Goal: Task Accomplishment & Management: Manage account settings

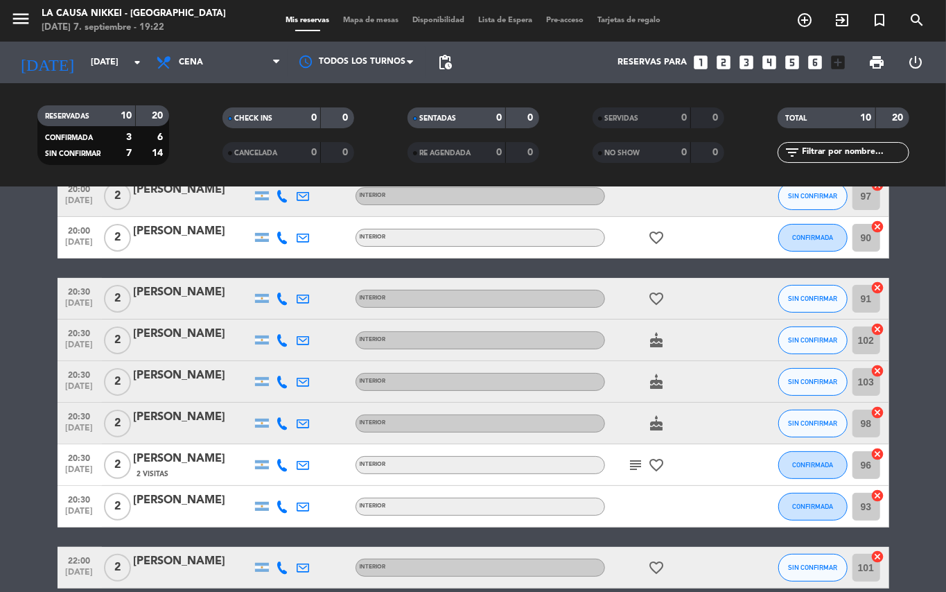
scroll to position [141, 0]
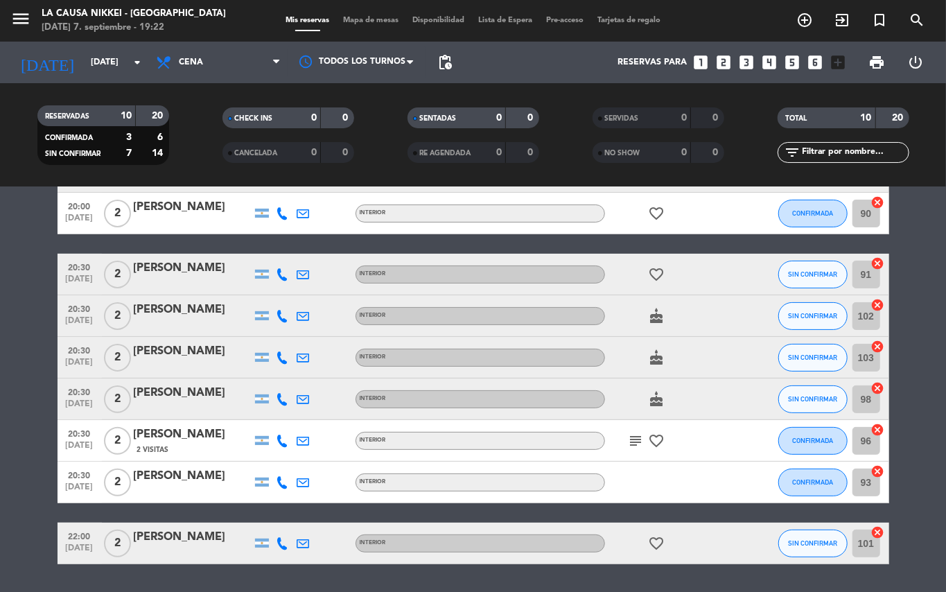
click at [333, 455] on div at bounding box center [324, 440] width 21 height 41
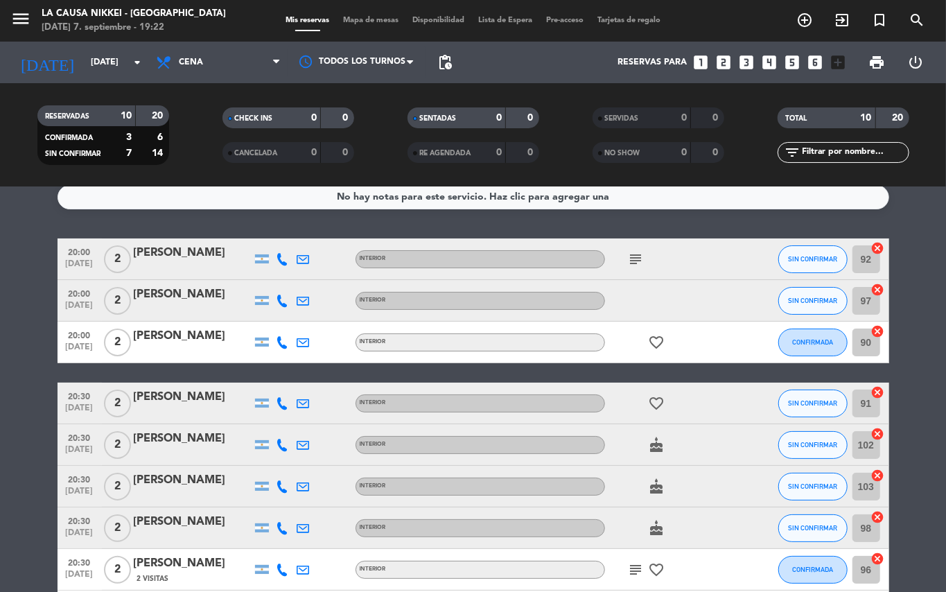
scroll to position [0, 0]
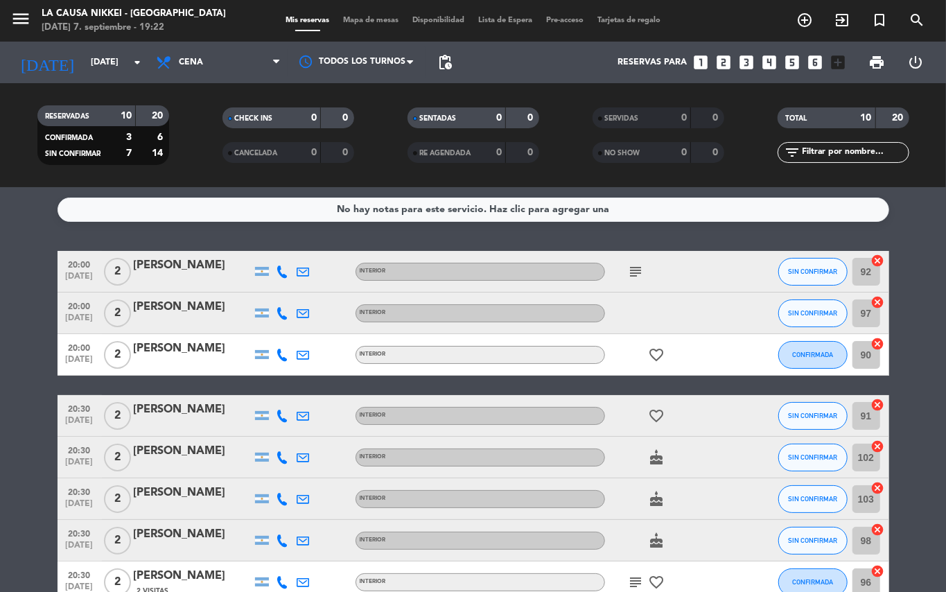
click at [632, 275] on icon "subject" at bounding box center [636, 271] width 17 height 17
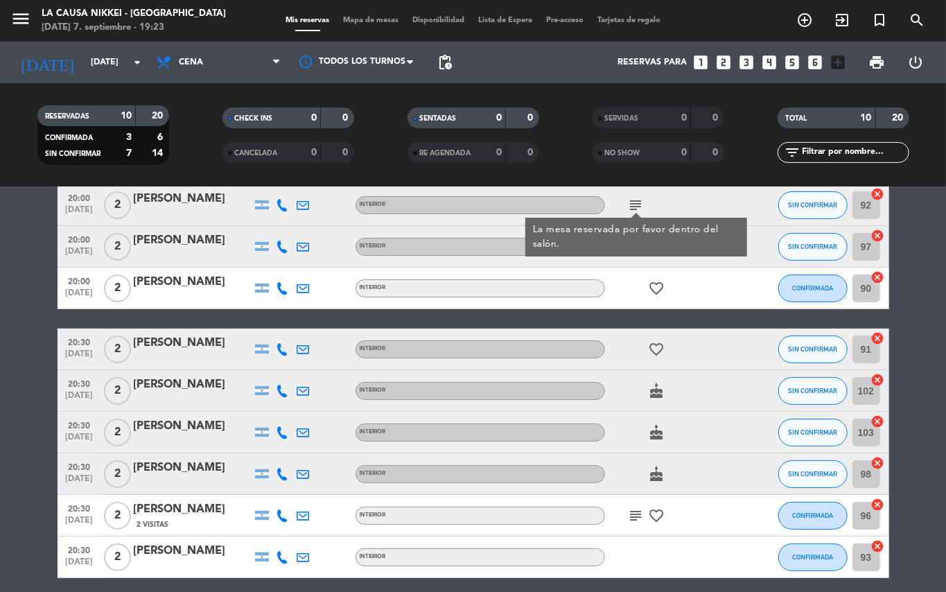
scroll to position [125, 0]
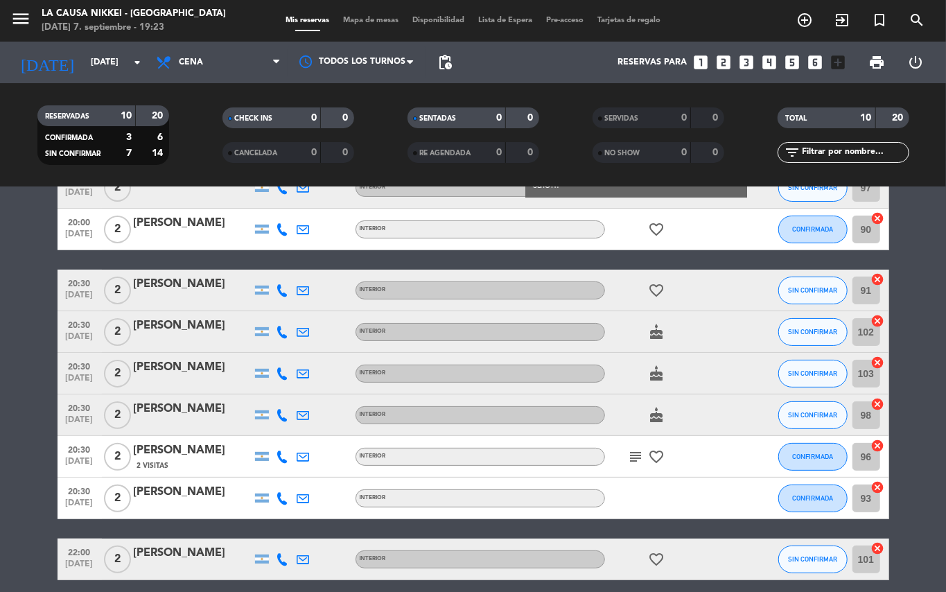
click at [649, 458] on icon "favorite_border" at bounding box center [657, 457] width 17 height 17
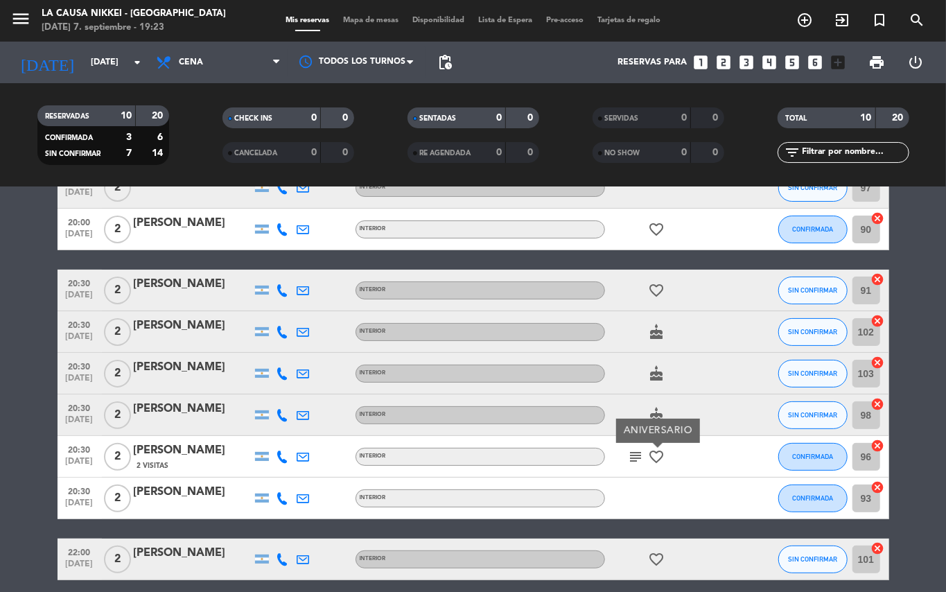
click at [628, 464] on icon "subject" at bounding box center [636, 457] width 17 height 17
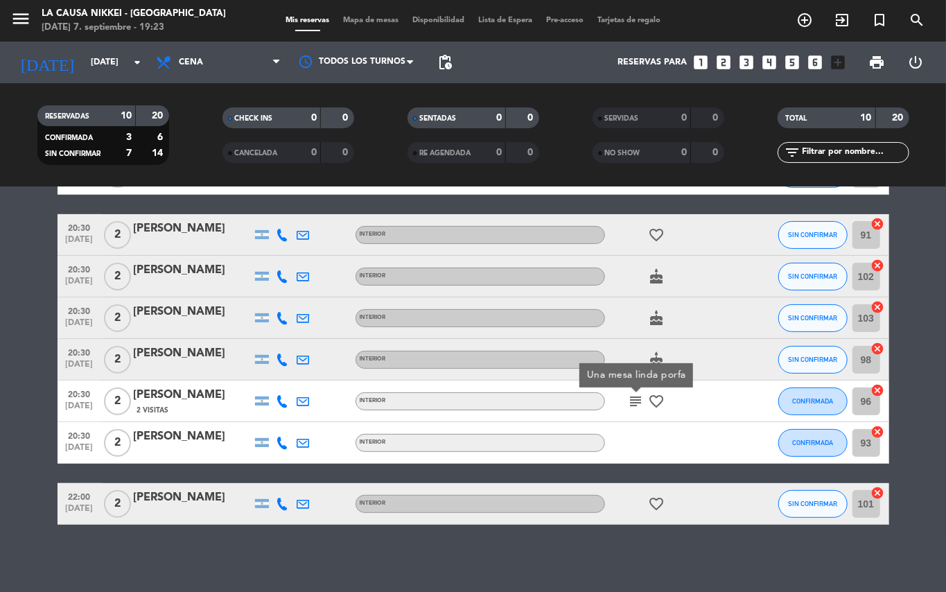
scroll to position [182, 0]
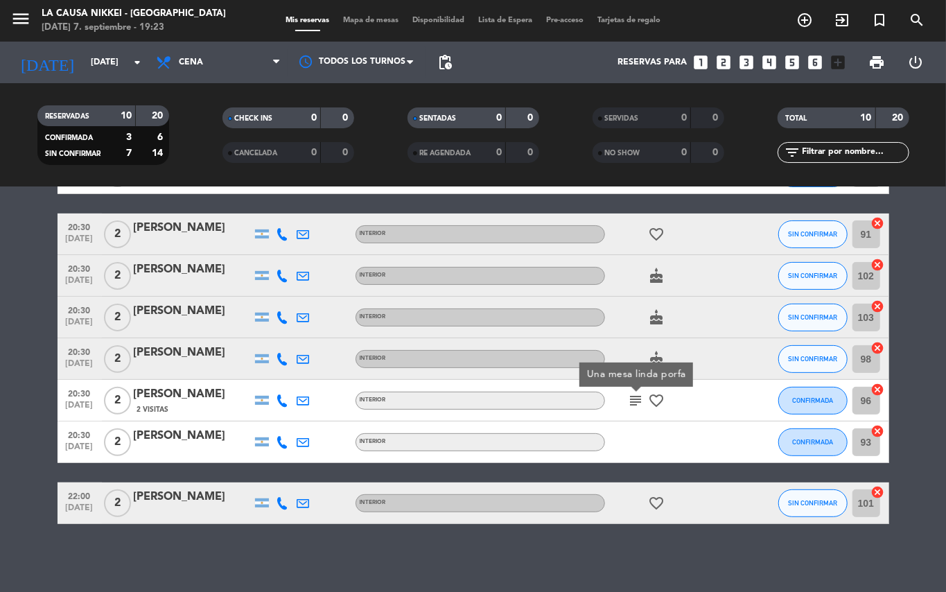
click at [663, 496] on icon "favorite_border" at bounding box center [657, 503] width 17 height 17
click at [657, 403] on icon "favorite_border" at bounding box center [657, 400] width 17 height 17
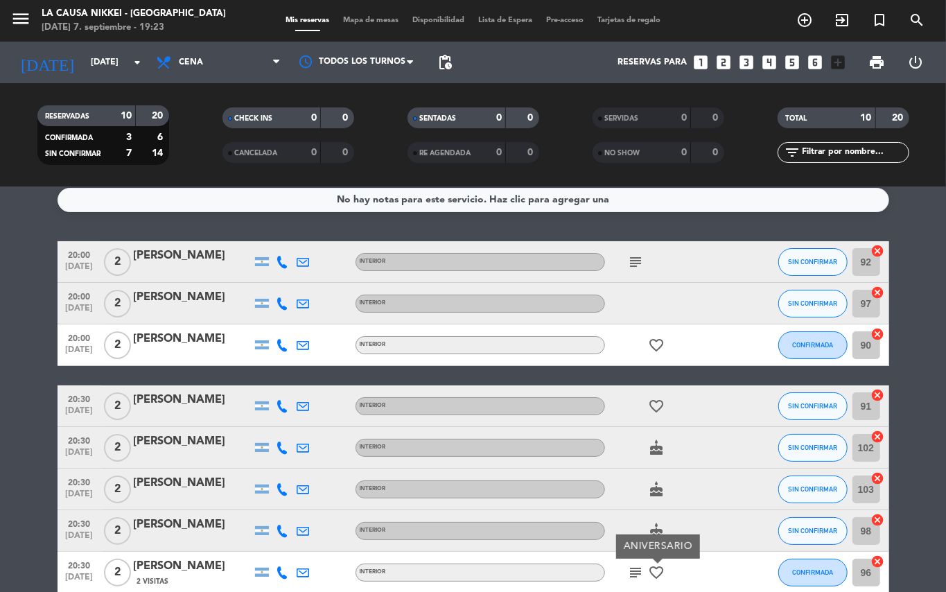
scroll to position [8, 0]
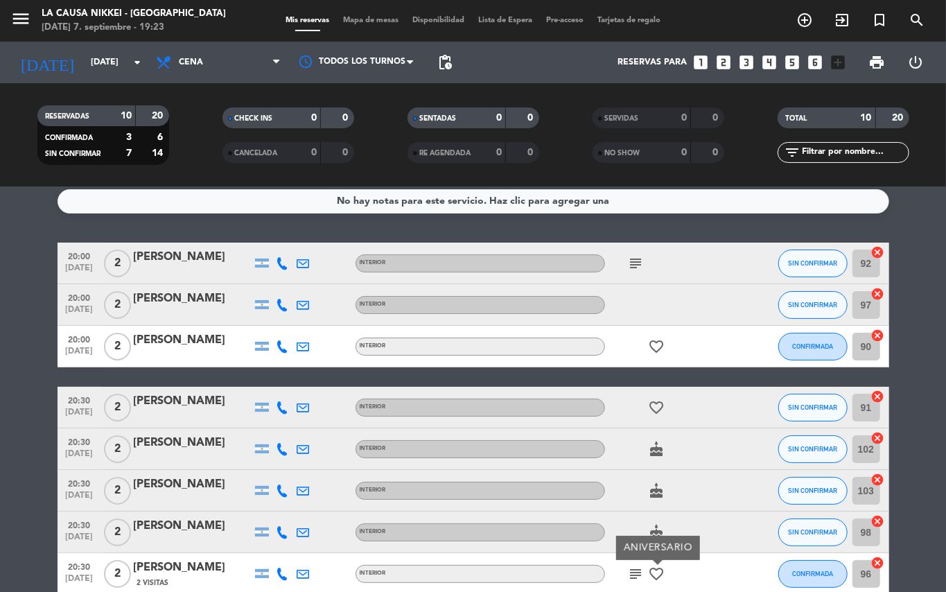
click at [656, 408] on icon "favorite_border" at bounding box center [657, 407] width 17 height 17
click at [663, 352] on icon "favorite_border" at bounding box center [657, 346] width 17 height 17
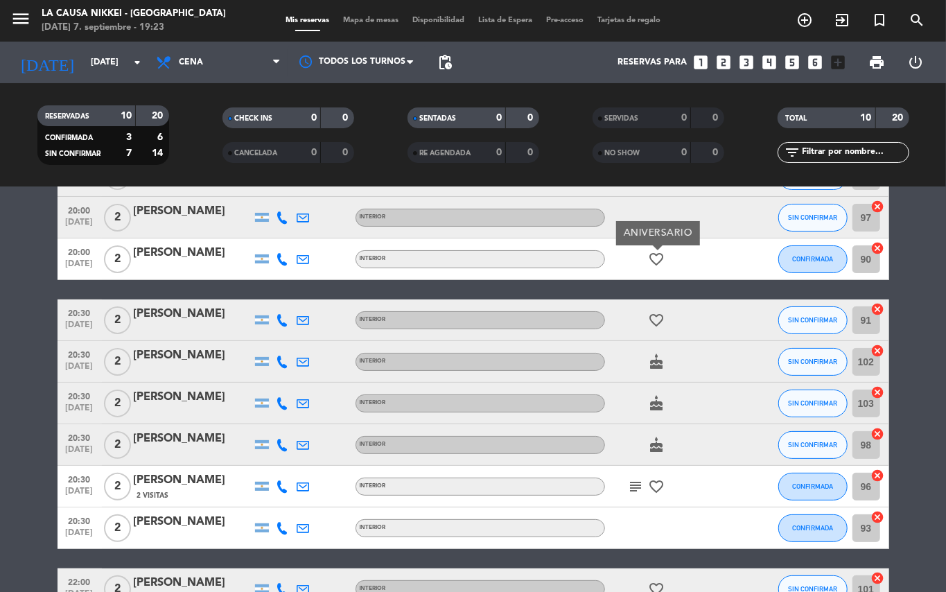
click at [658, 359] on icon "cake" at bounding box center [657, 362] width 17 height 17
click at [654, 406] on icon "cake" at bounding box center [657, 403] width 17 height 17
click at [658, 442] on icon "cake" at bounding box center [657, 445] width 17 height 17
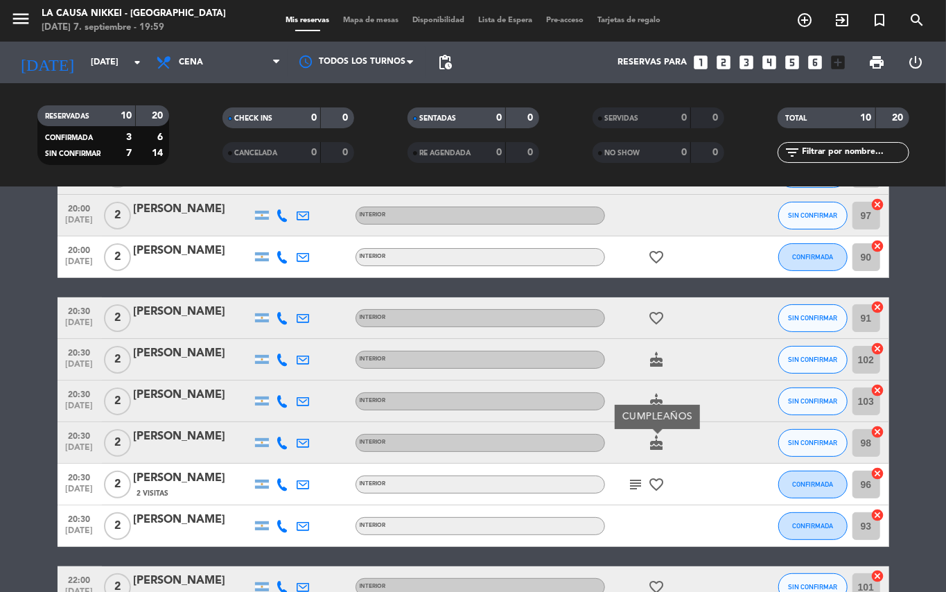
scroll to position [0, 0]
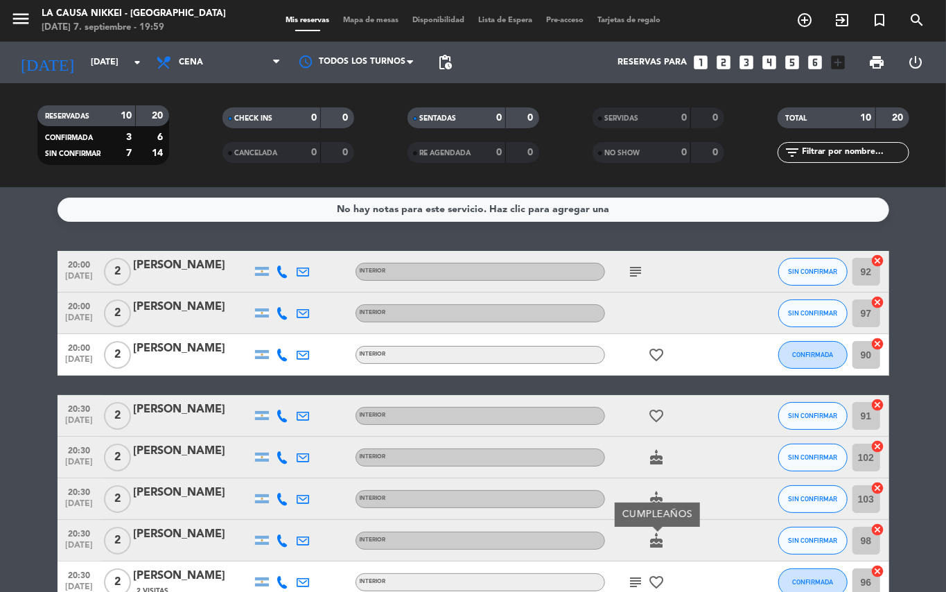
click at [630, 268] on icon "subject" at bounding box center [636, 271] width 17 height 17
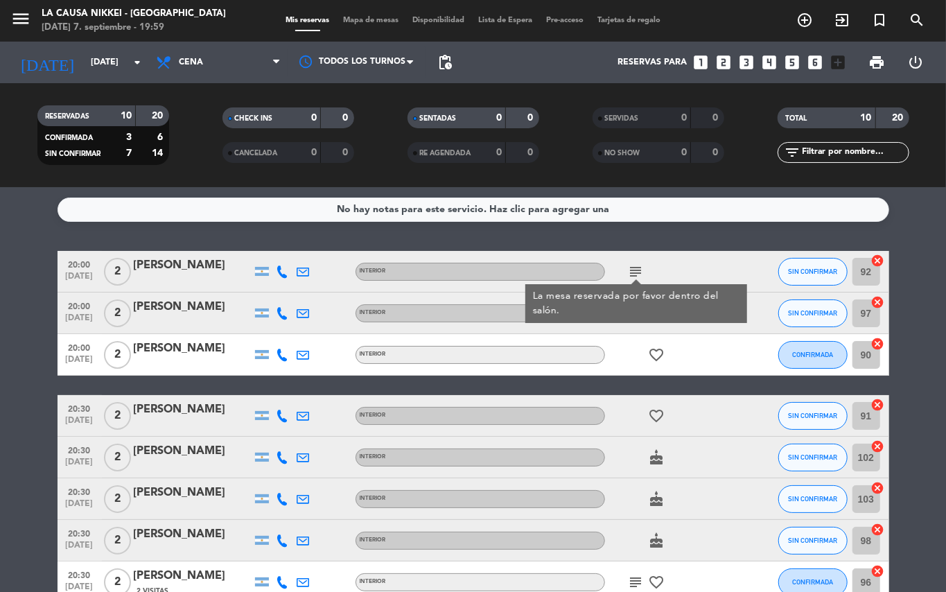
click at [702, 253] on div "subject La mesa reservada por favor dentro del salón." at bounding box center [667, 271] width 125 height 41
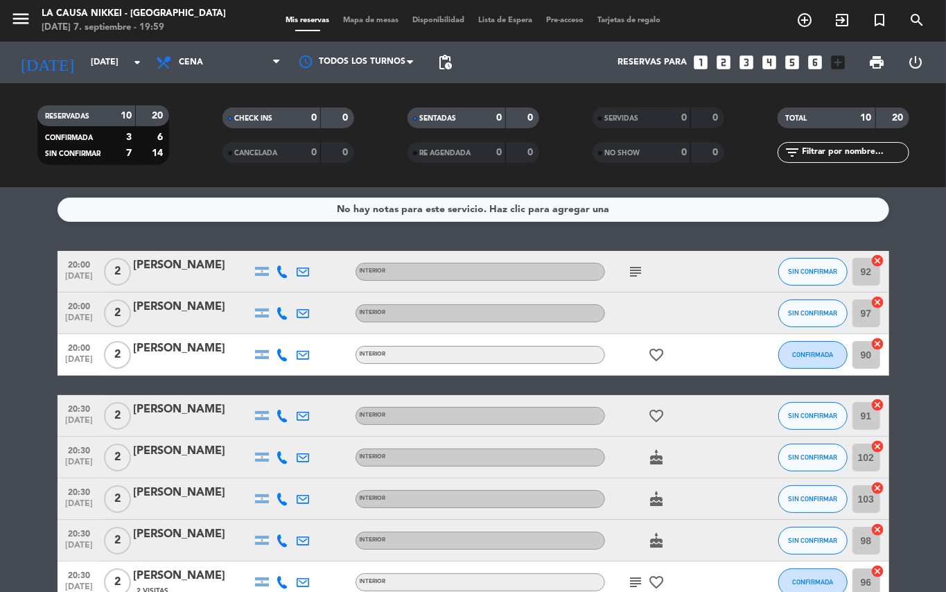
scroll to position [19, 0]
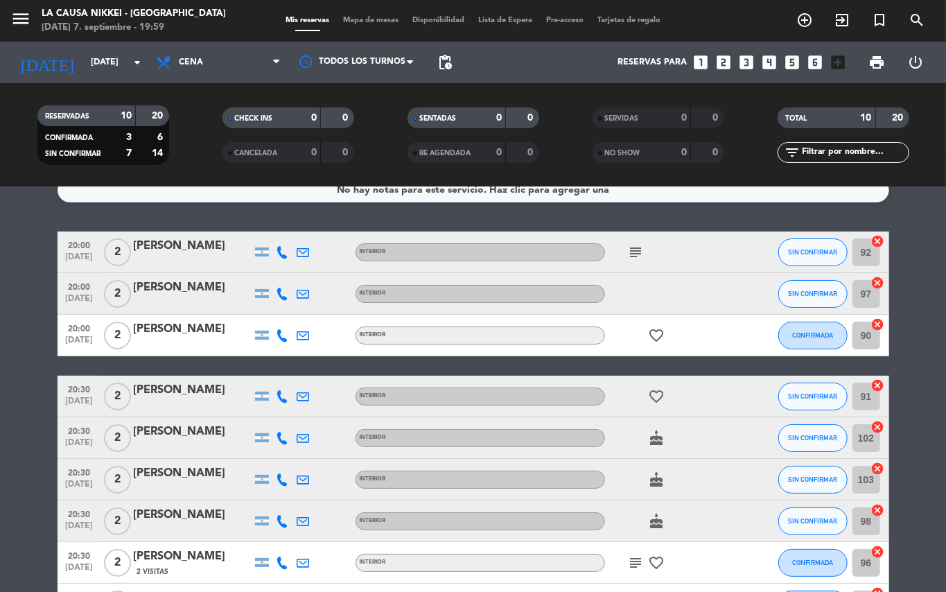
click at [664, 328] on icon "favorite_border" at bounding box center [657, 335] width 17 height 17
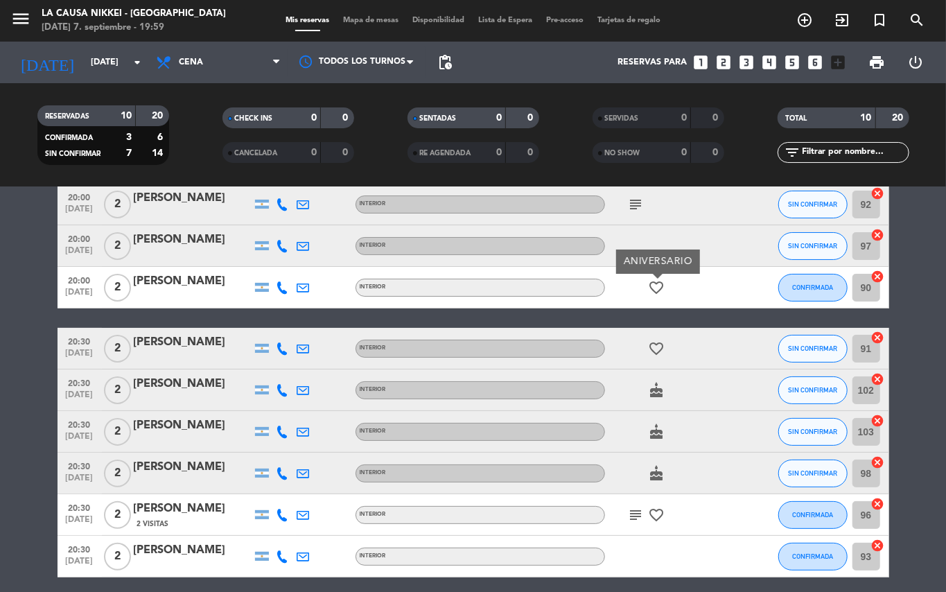
scroll to position [107, 0]
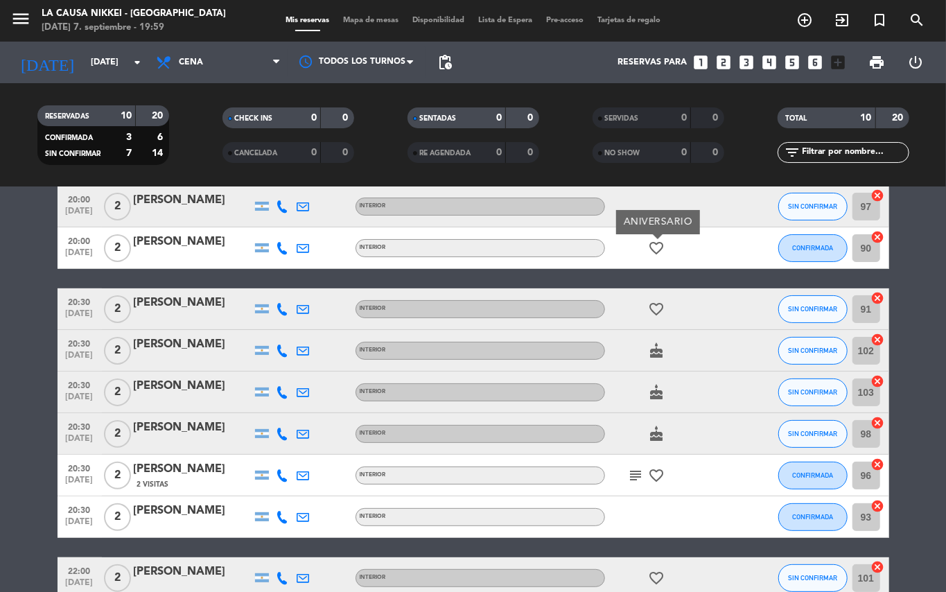
click at [658, 351] on icon "cake" at bounding box center [657, 350] width 17 height 17
click at [656, 392] on icon "cake" at bounding box center [657, 392] width 17 height 17
click at [657, 431] on icon "cake" at bounding box center [657, 434] width 17 height 17
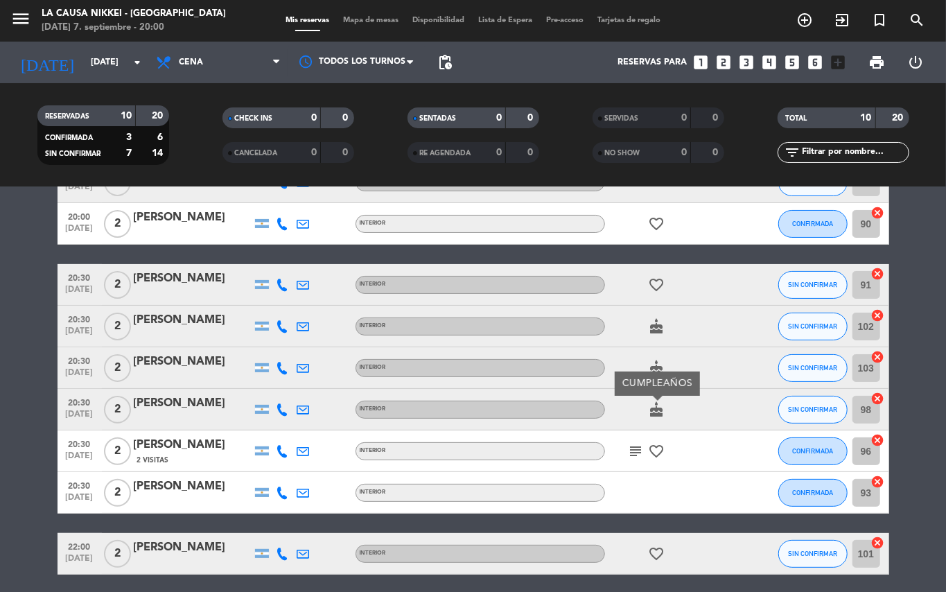
scroll to position [182, 0]
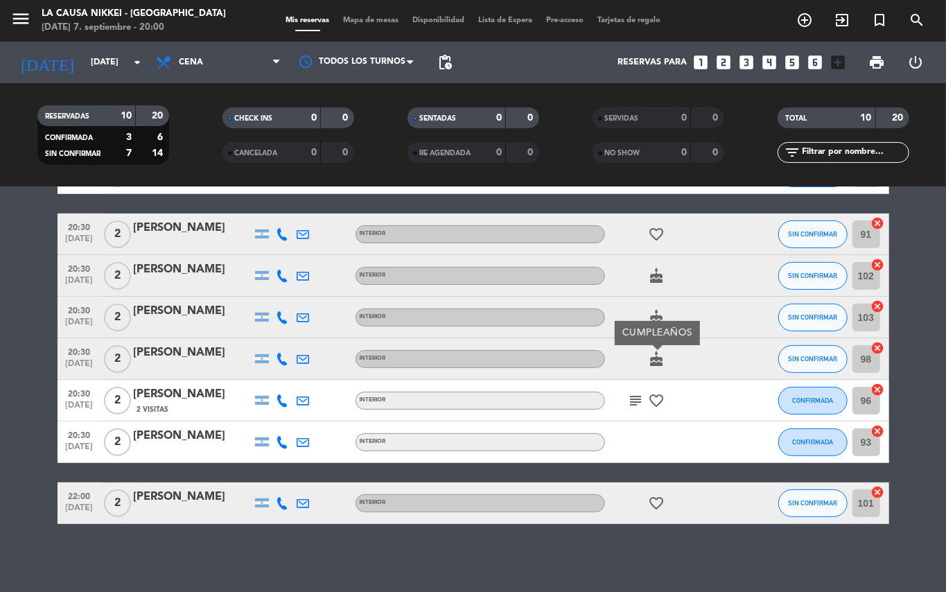
click at [642, 447] on div at bounding box center [667, 441] width 125 height 41
click at [633, 399] on icon "subject" at bounding box center [636, 400] width 17 height 17
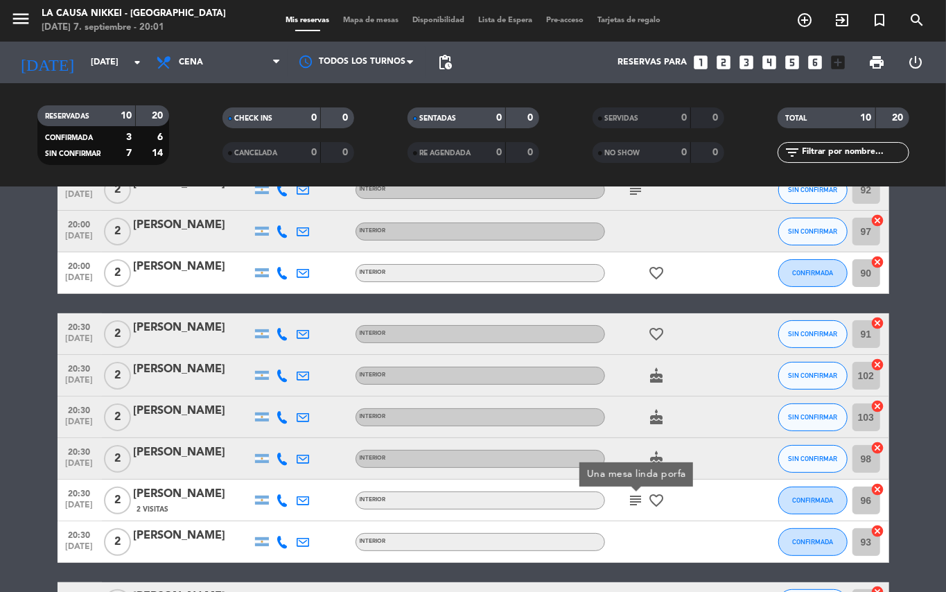
scroll to position [0, 0]
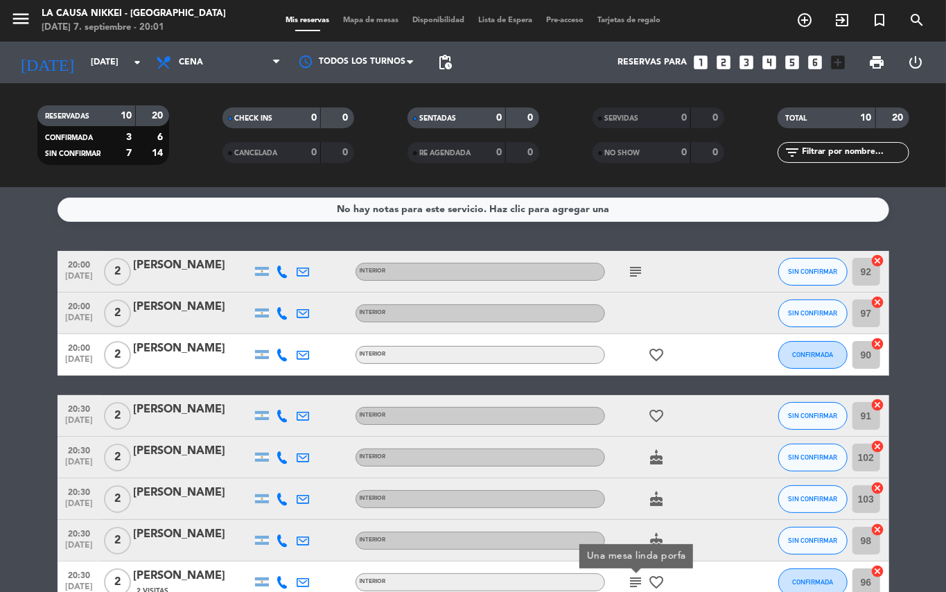
click at [634, 270] on icon "subject" at bounding box center [636, 271] width 17 height 17
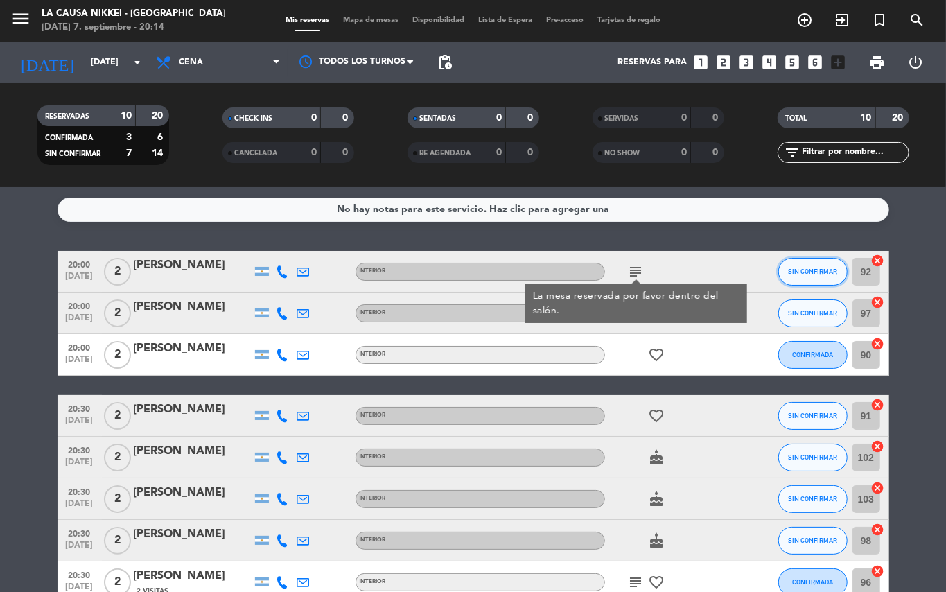
click at [791, 270] on span "SIN CONFIRMAR" at bounding box center [812, 272] width 49 height 8
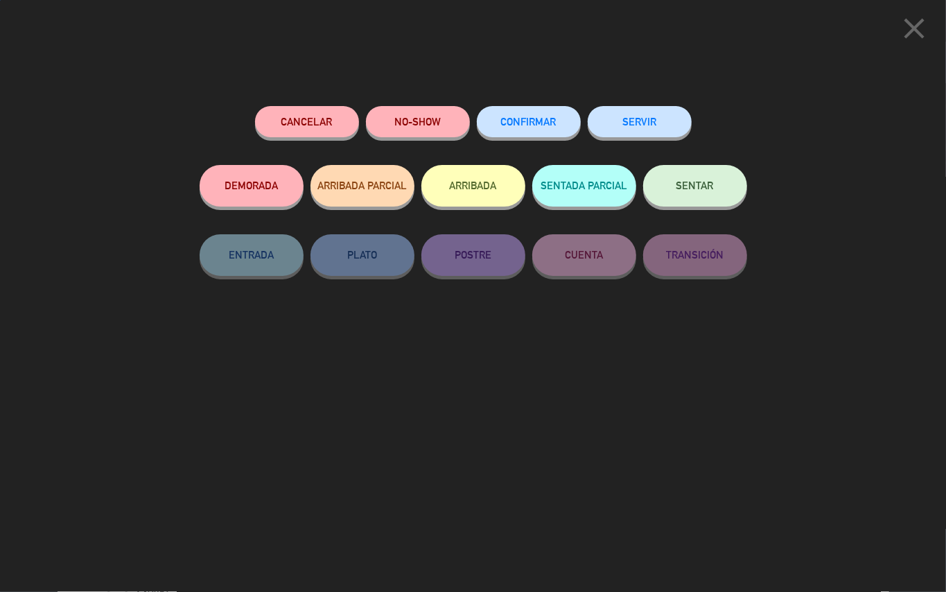
click at [677, 184] on span "SENTAR" at bounding box center [695, 186] width 37 height 12
click at [672, 193] on button "SENTAR" at bounding box center [695, 186] width 104 height 42
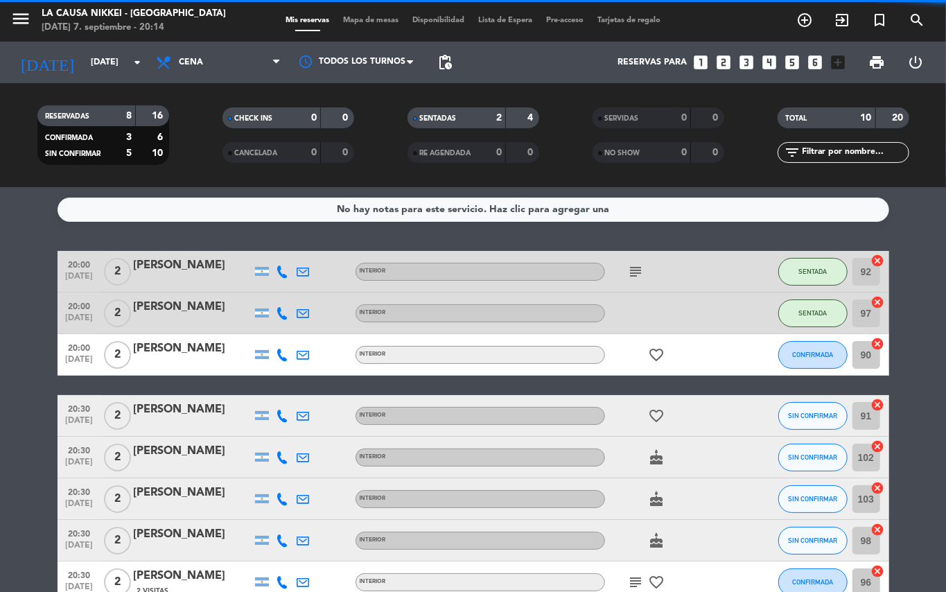
click at [802, 352] on span "CONFIRMADA" at bounding box center [812, 355] width 41 height 8
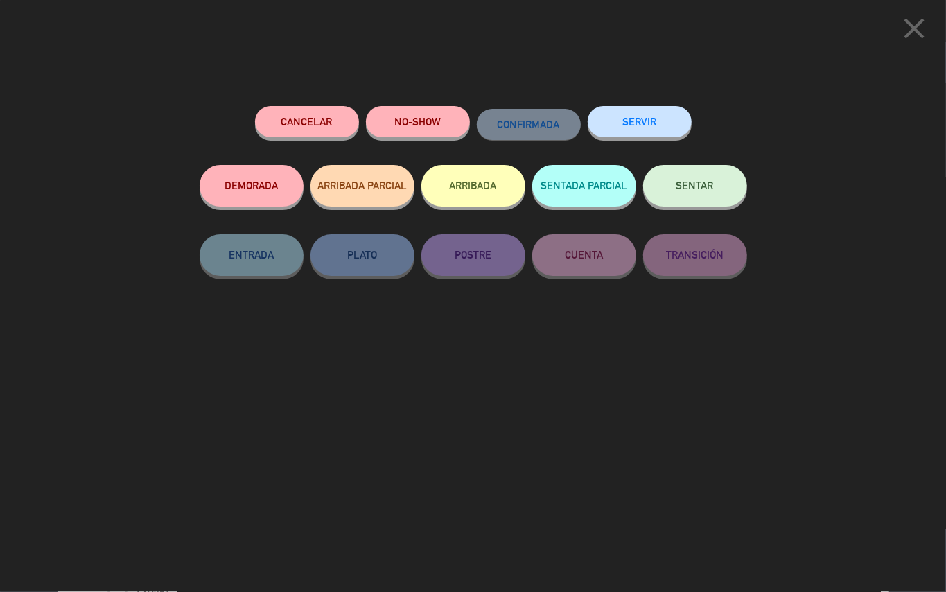
click at [714, 181] on button "SENTAR" at bounding box center [695, 186] width 104 height 42
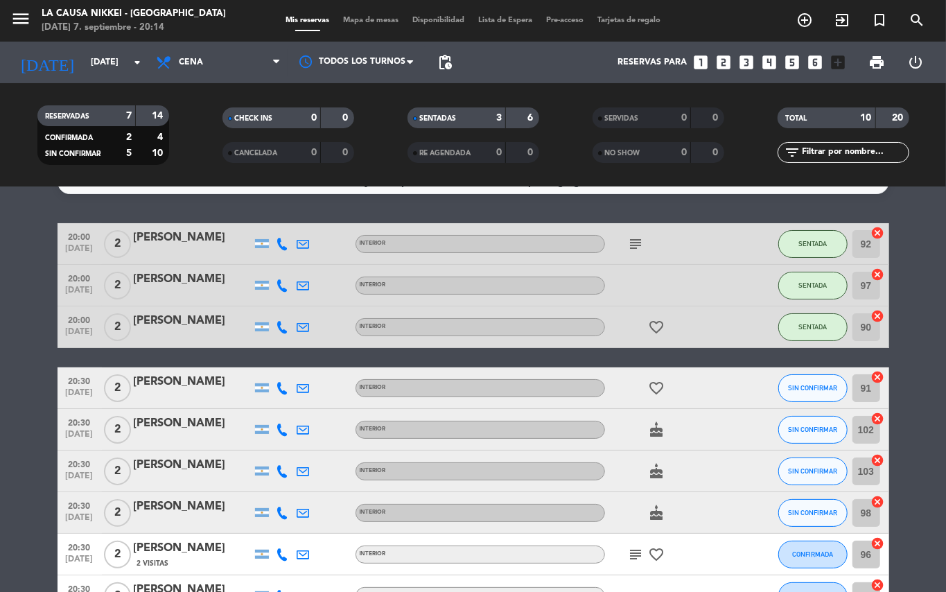
scroll to position [24, 0]
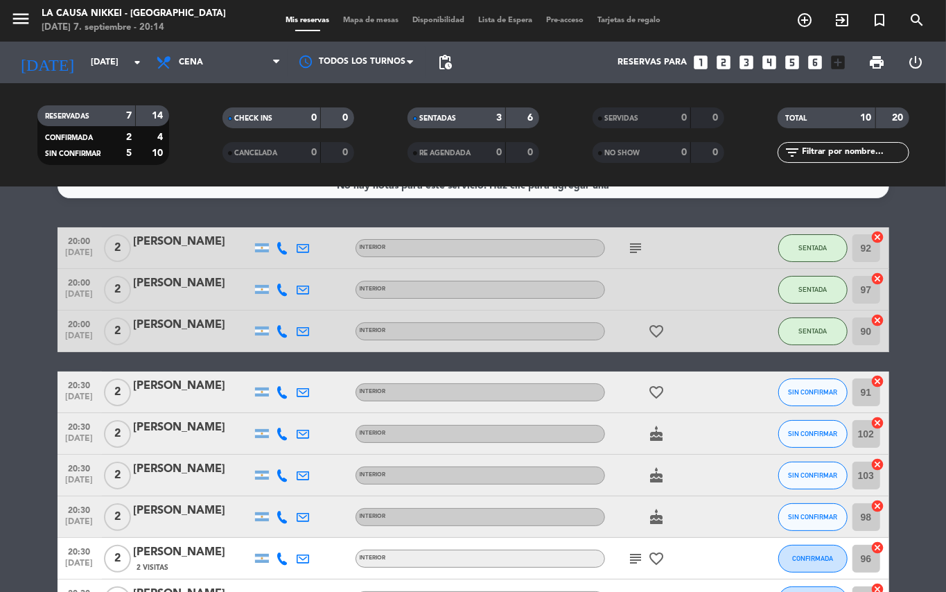
click at [663, 330] on icon "favorite_border" at bounding box center [657, 331] width 17 height 17
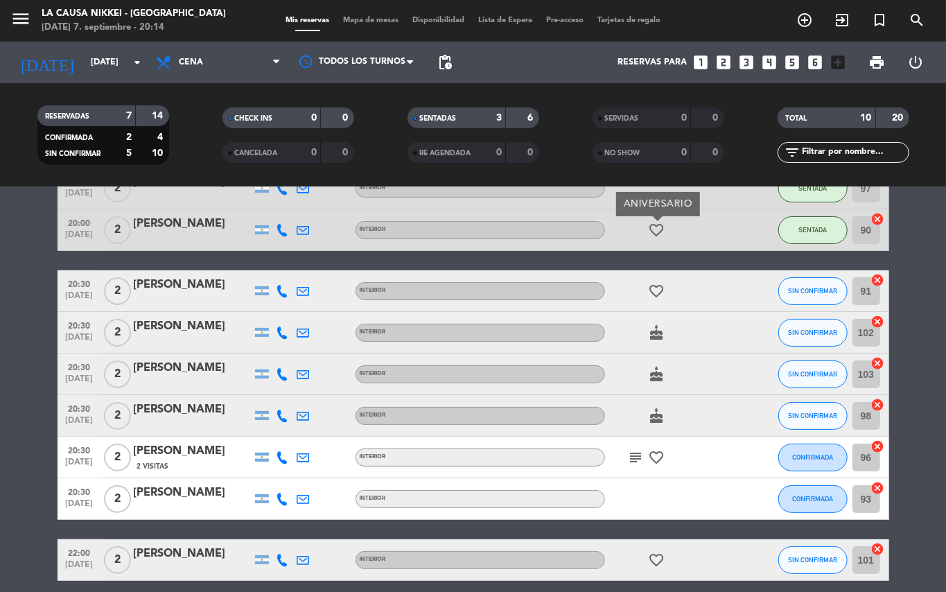
scroll to position [129, 0]
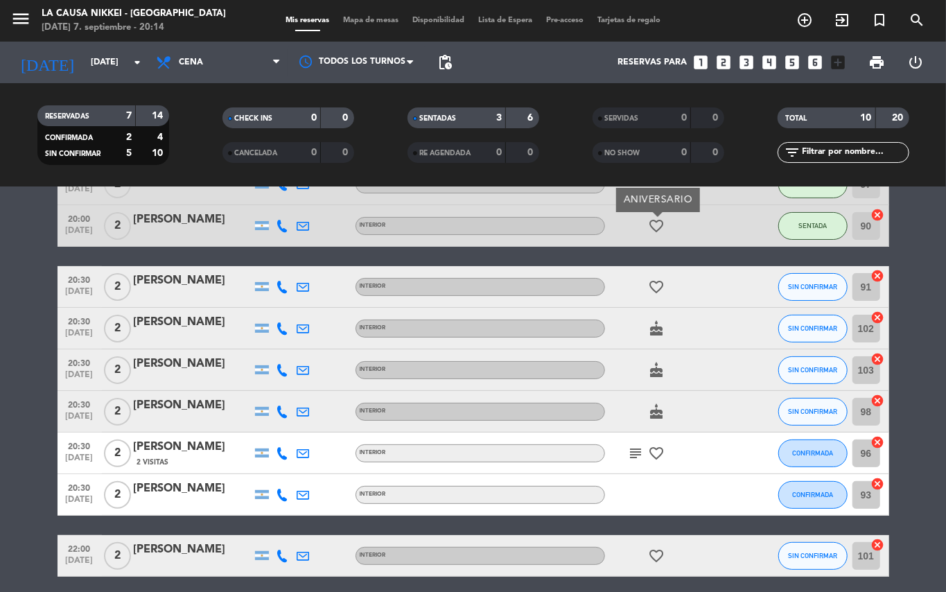
click at [658, 283] on icon "favorite_border" at bounding box center [657, 287] width 17 height 17
click at [660, 327] on icon "cake" at bounding box center [657, 328] width 17 height 17
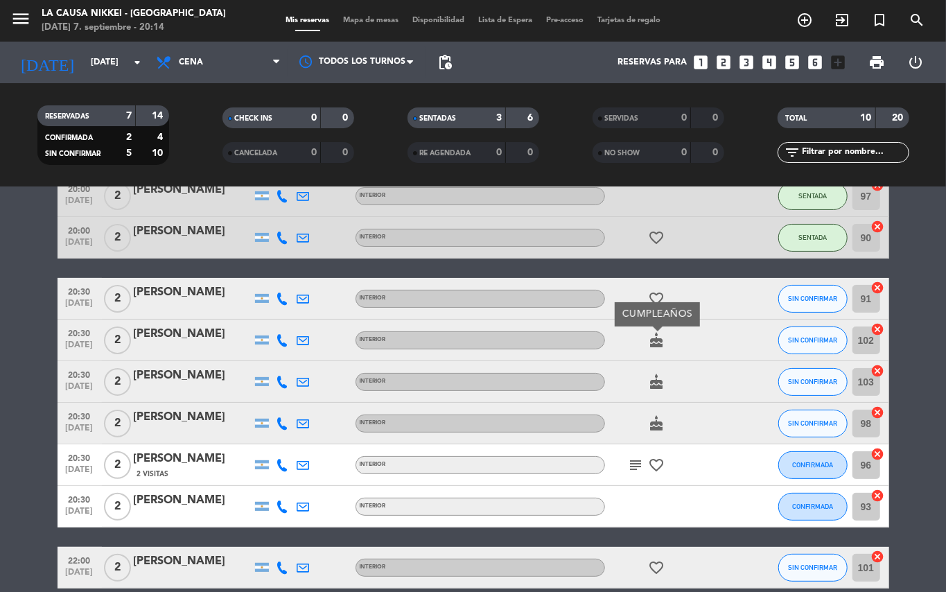
scroll to position [182, 0]
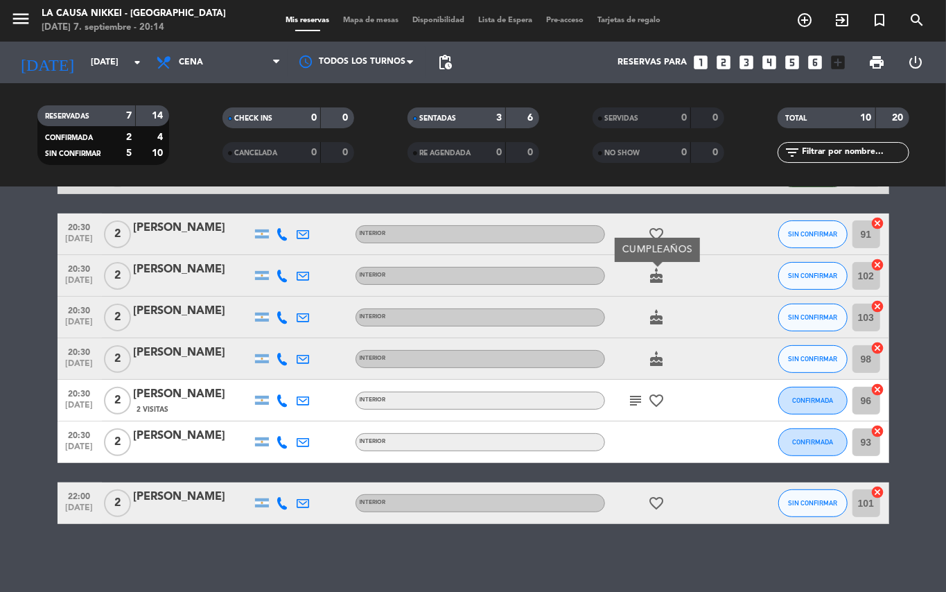
click at [635, 402] on icon "subject" at bounding box center [636, 400] width 17 height 17
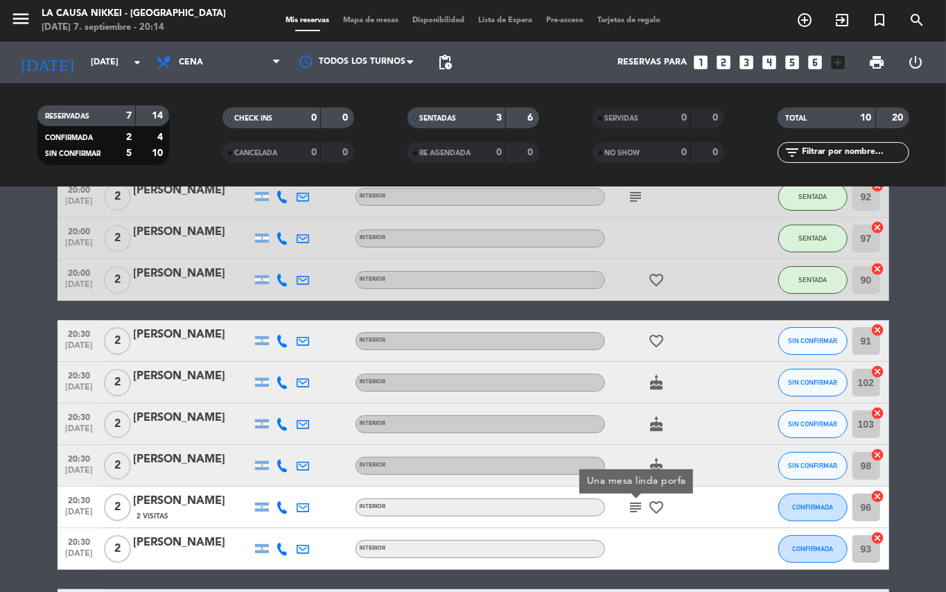
scroll to position [53, 0]
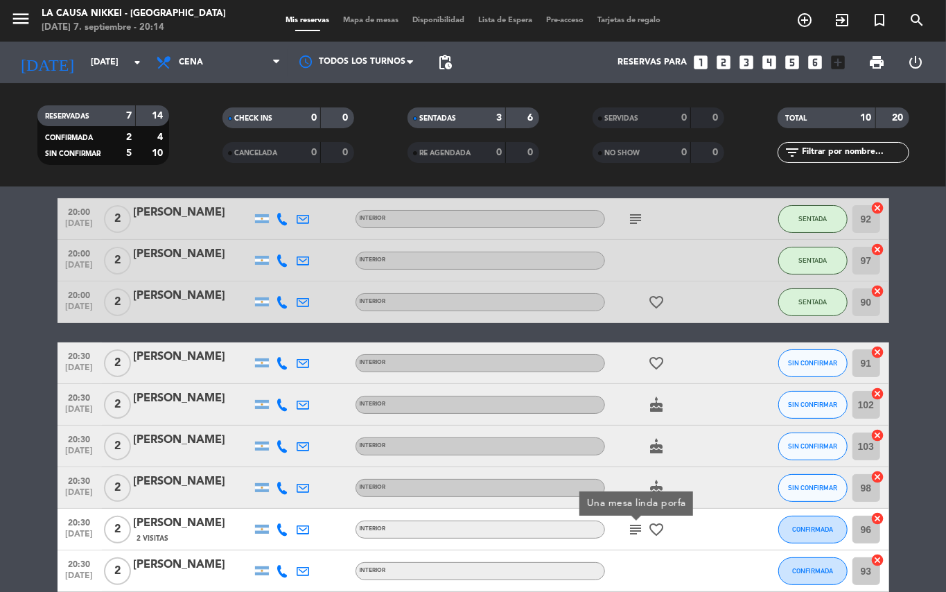
click at [659, 360] on icon "favorite_border" at bounding box center [657, 363] width 17 height 17
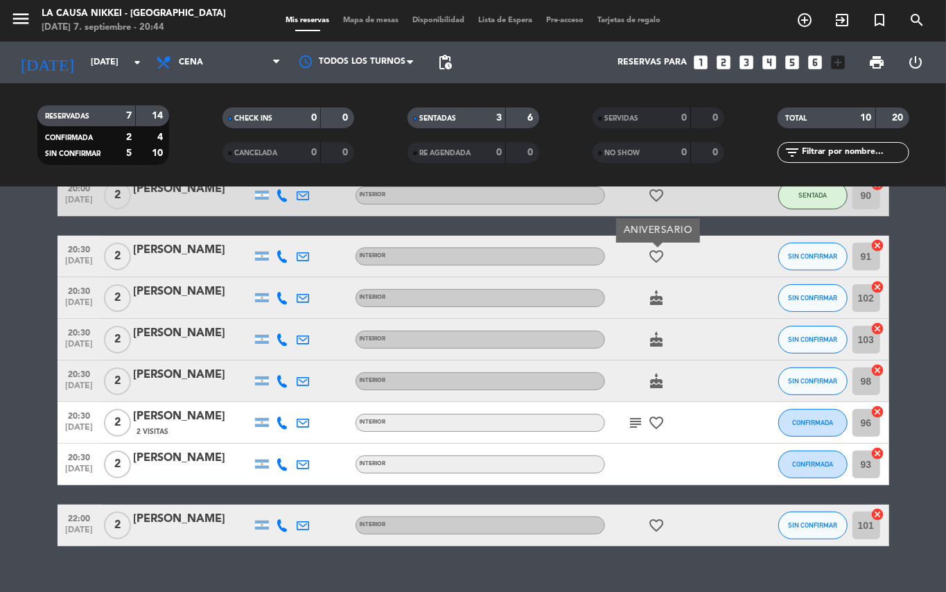
scroll to position [158, 0]
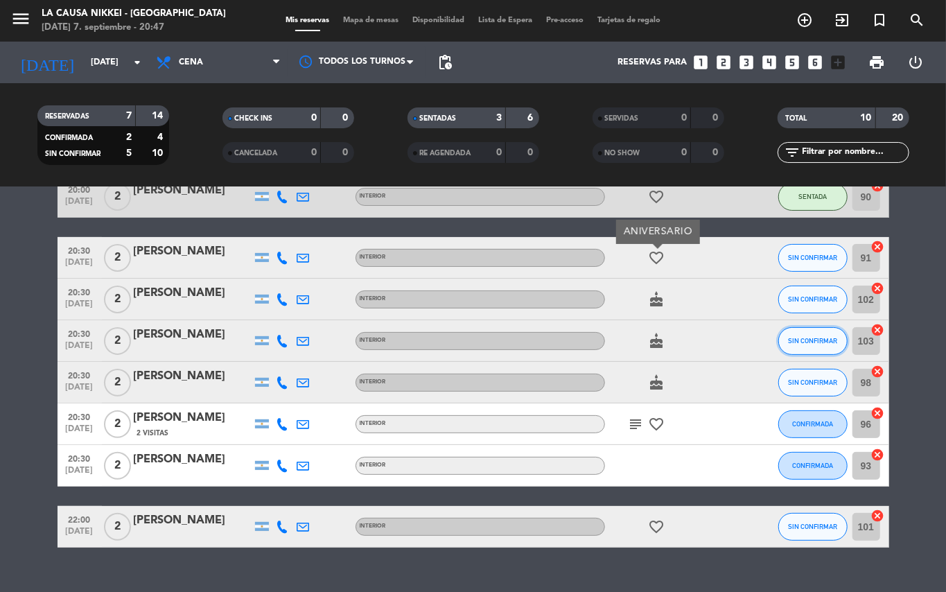
drag, startPoint x: 838, startPoint y: 340, endPoint x: 831, endPoint y: 340, distance: 7.6
click at [831, 340] on span "SIN CONFIRMAR" at bounding box center [812, 341] width 49 height 8
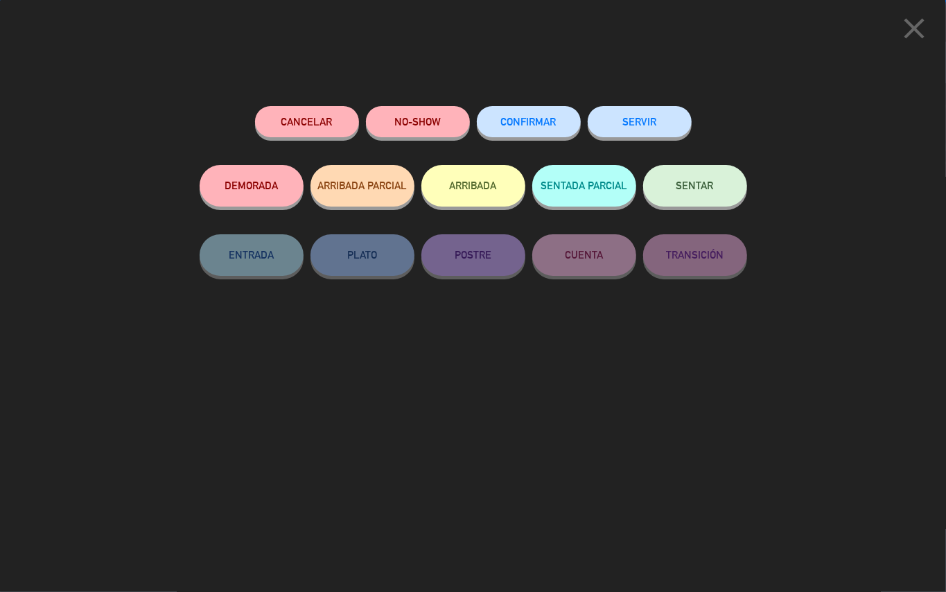
click at [703, 195] on button "SENTAR" at bounding box center [695, 186] width 104 height 42
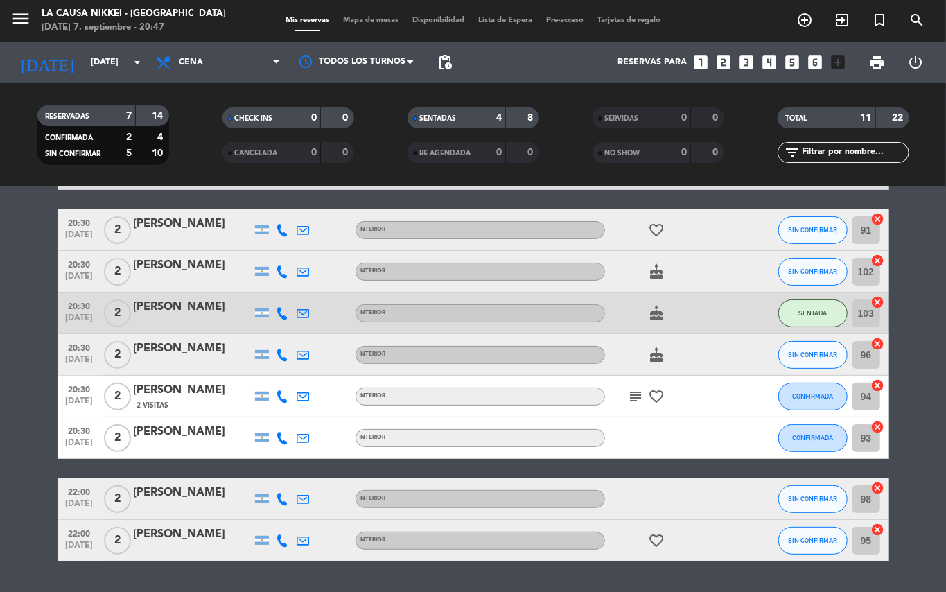
scroll to position [184, 0]
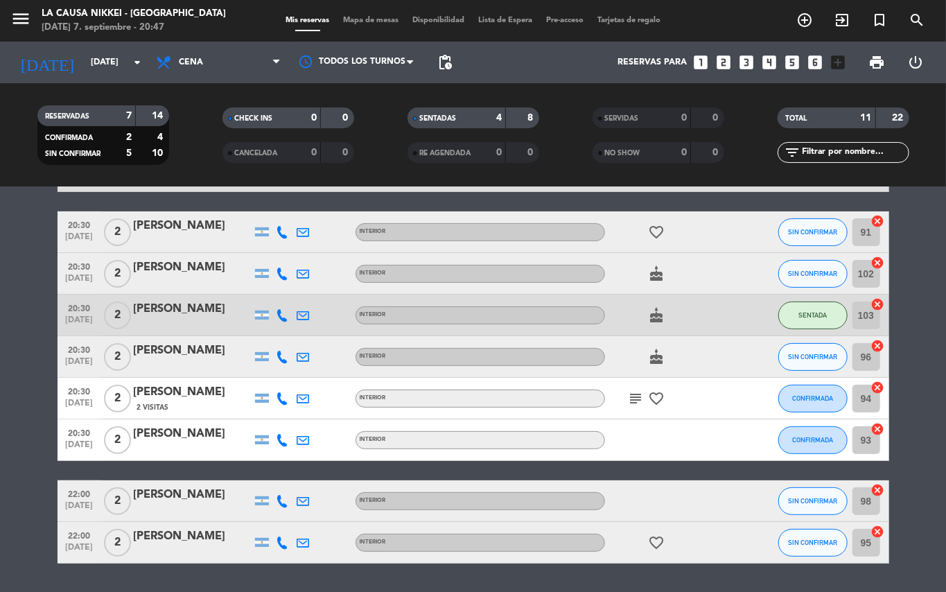
click at [636, 395] on icon "subject" at bounding box center [636, 398] width 17 height 17
click at [810, 403] on button "CONFIRMADA" at bounding box center [813, 399] width 69 height 28
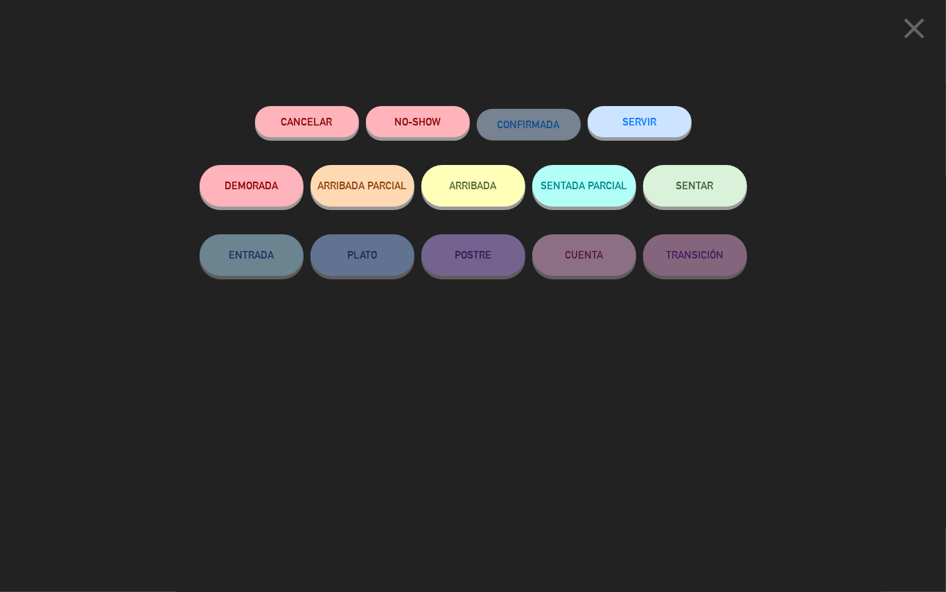
click at [671, 200] on button "SENTAR" at bounding box center [695, 186] width 104 height 42
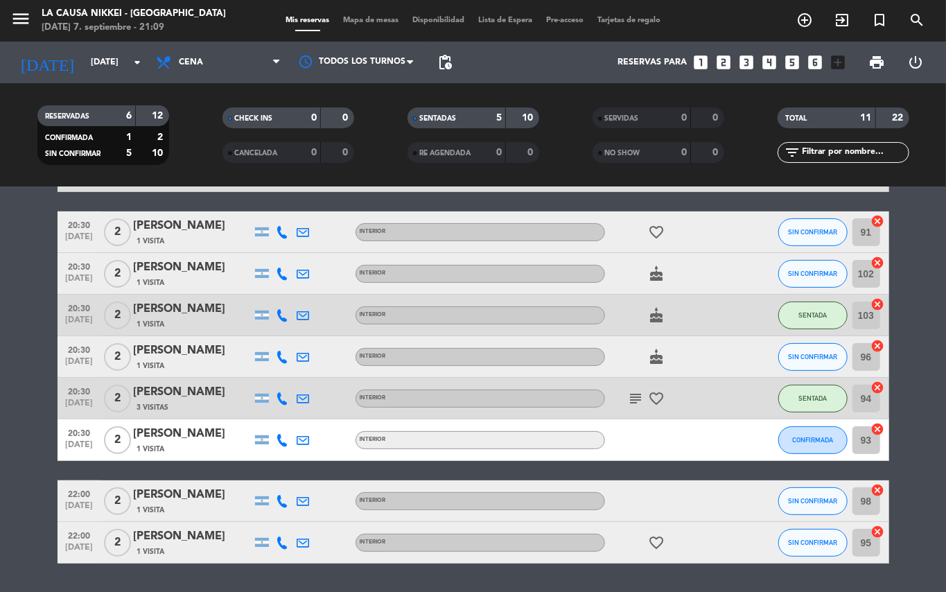
click at [638, 395] on icon "subject" at bounding box center [636, 398] width 17 height 17
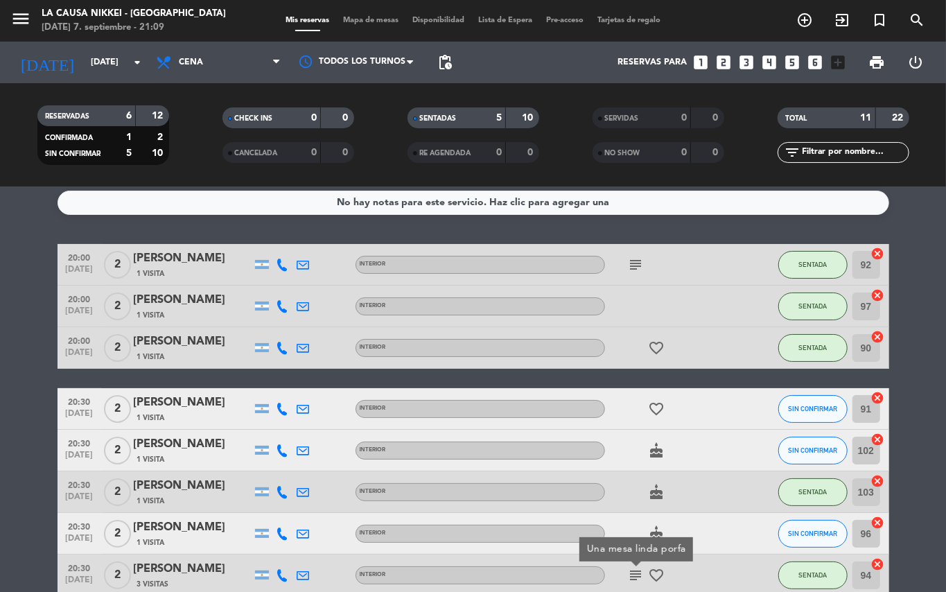
scroll to position [0, 0]
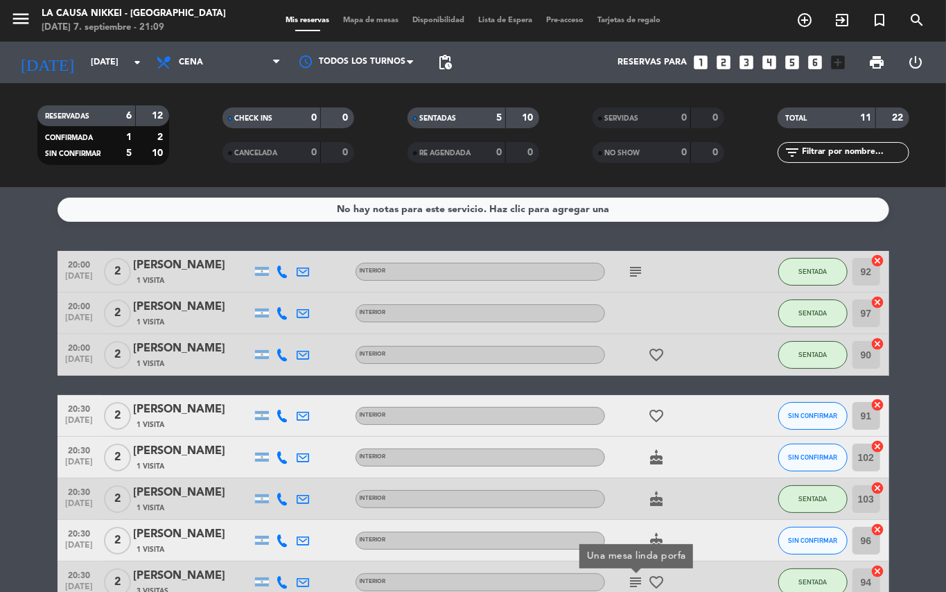
click at [938, 453] on bookings-row "20:00 [DATE] 2 [PERSON_NAME] 1 Visita INTERIOR subject SENTADA 92 cancel 20:00 …" at bounding box center [473, 499] width 946 height 496
click at [946, 445] on bookings-row "20:00 [DATE] 2 [PERSON_NAME] 1 Visita INTERIOR subject SENTADA 92 cancel 20:00 …" at bounding box center [473, 499] width 946 height 496
click at [946, 444] on bookings-row "20:00 [DATE] 2 [PERSON_NAME] 1 Visita INTERIOR subject SENTADA 92 cancel 20:00 …" at bounding box center [473, 499] width 946 height 496
drag, startPoint x: 946, startPoint y: 444, endPoint x: 934, endPoint y: 400, distance: 45.1
click at [946, 438] on bookings-row "20:00 [DATE] 2 [PERSON_NAME] 1 Visita INTERIOR subject SENTADA 92 cancel 20:00 …" at bounding box center [473, 499] width 946 height 496
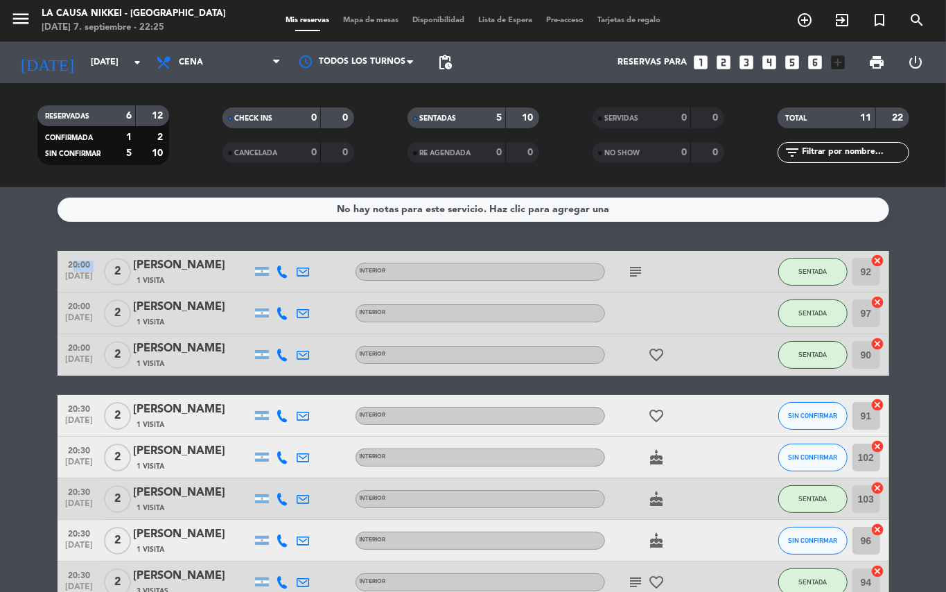
drag, startPoint x: 946, startPoint y: 317, endPoint x: 927, endPoint y: 315, distance: 18.8
click at [940, 320] on div "No hay notas para este servicio. Haz clic para agregar una 20:00 [DATE] 2 [PERS…" at bounding box center [473, 389] width 946 height 405
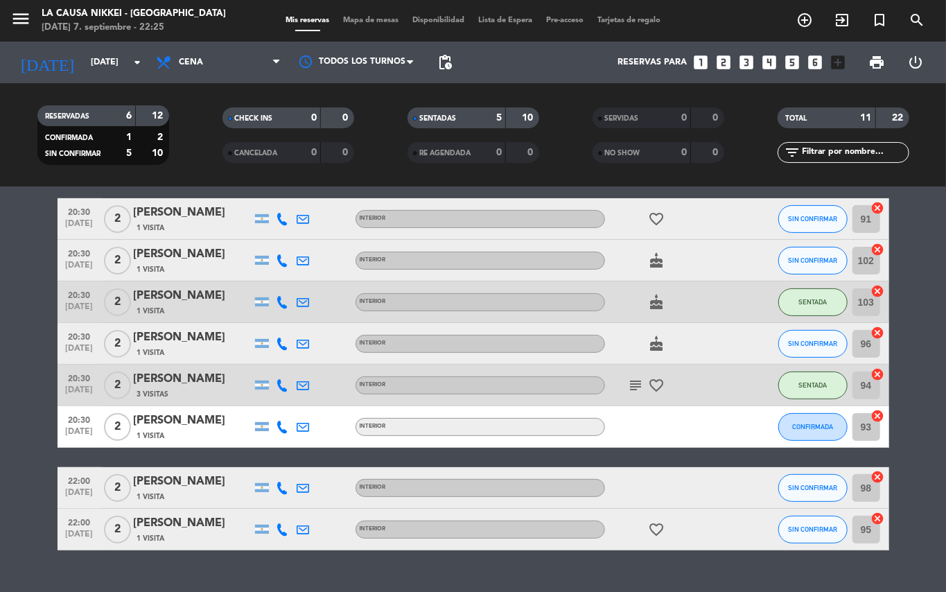
scroll to position [223, 0]
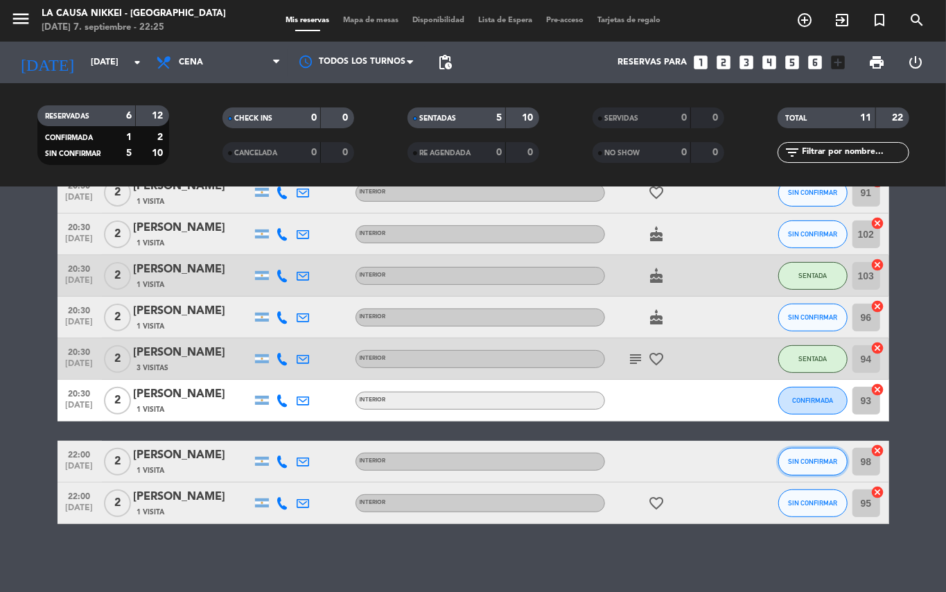
click at [808, 463] on span "SIN CONFIRMAR" at bounding box center [812, 462] width 49 height 8
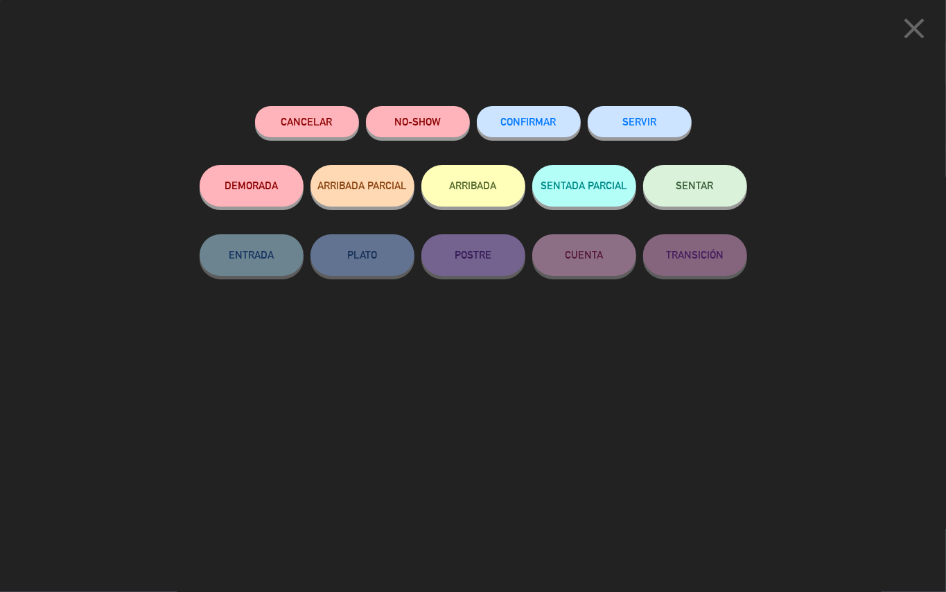
click at [711, 189] on span "SENTAR" at bounding box center [695, 186] width 37 height 12
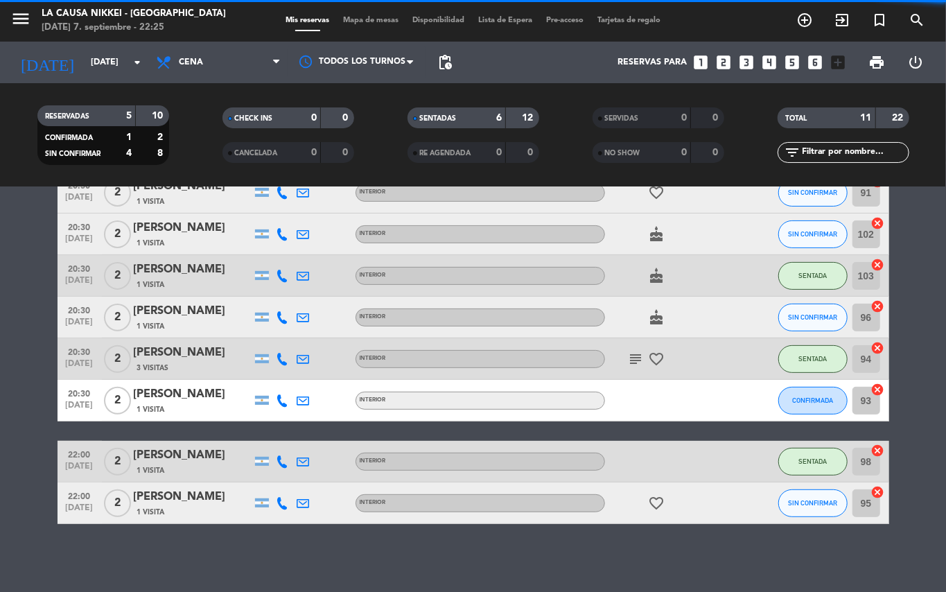
scroll to position [0, 0]
